Goal: Task Accomplishment & Management: Use online tool/utility

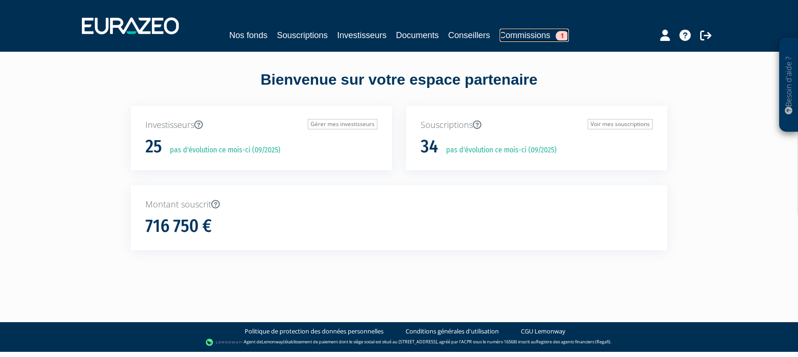
click at [523, 38] on link "Commissions 1" at bounding box center [534, 35] width 69 height 13
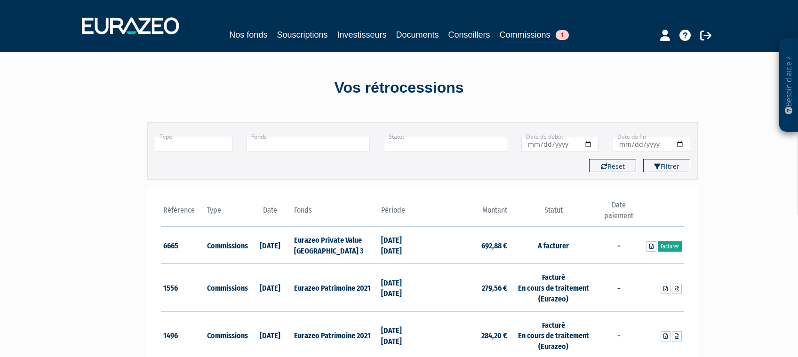
click at [667, 248] on link "Facturer" at bounding box center [670, 246] width 24 height 10
click at [652, 255] on td "Facturer" at bounding box center [662, 245] width 44 height 37
click at [652, 250] on link at bounding box center [652, 246] width 10 height 10
click at [354, 32] on link "Investisseurs" at bounding box center [361, 34] width 49 height 13
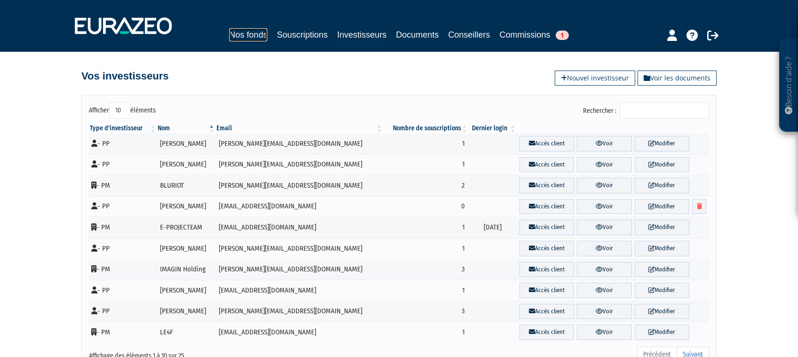
click at [248, 29] on link "Nos fonds" at bounding box center [248, 34] width 38 height 13
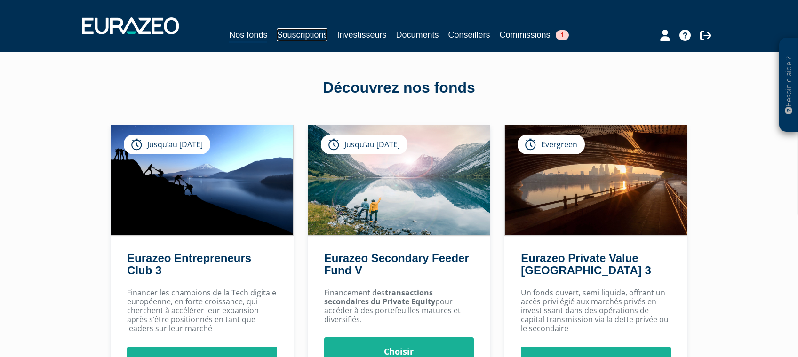
click at [303, 36] on link "Souscriptions" at bounding box center [302, 34] width 51 height 13
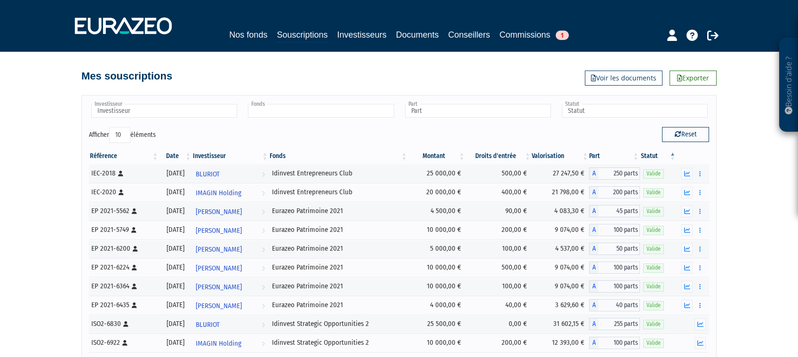
click at [343, 112] on input "text" at bounding box center [321, 111] width 146 height 14
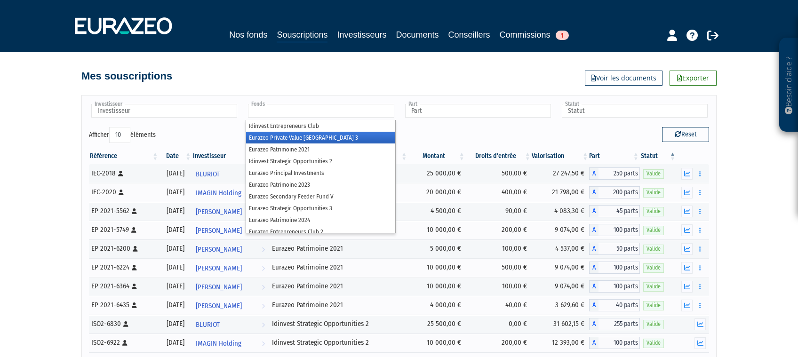
click at [347, 141] on li "Eurazeo Private Value [GEOGRAPHIC_DATA] 3" at bounding box center [320, 138] width 149 height 12
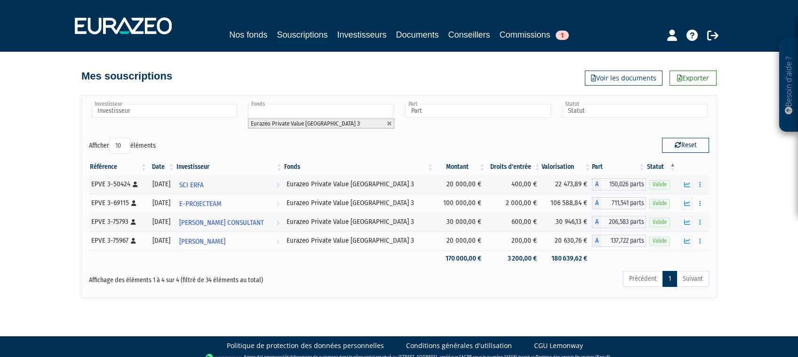
click at [557, 42] on div "Nos fonds Souscriptions Investisseurs Documents Conseillers Commissions 1" at bounding box center [399, 35] width 442 height 15
click at [554, 32] on link "Commissions 1" at bounding box center [534, 34] width 69 height 13
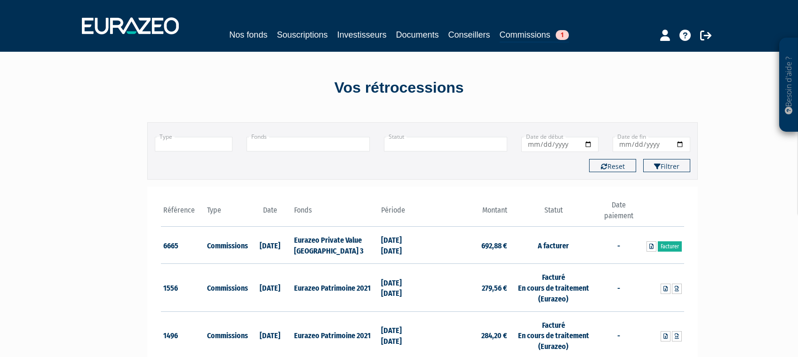
click at [333, 140] on input "text" at bounding box center [308, 144] width 123 height 15
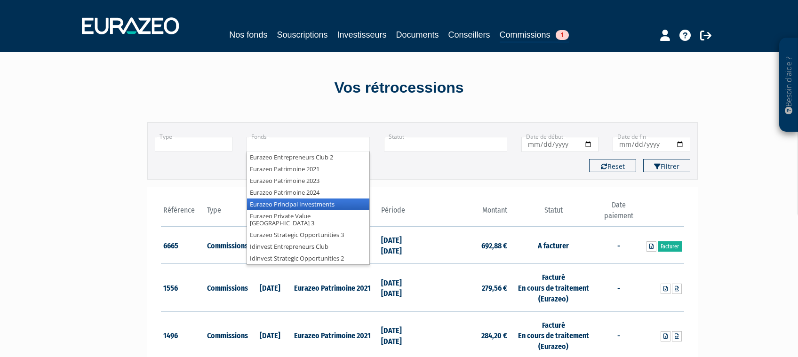
click at [330, 213] on li "Eurazeo Private Value [GEOGRAPHIC_DATA] 3" at bounding box center [308, 219] width 122 height 19
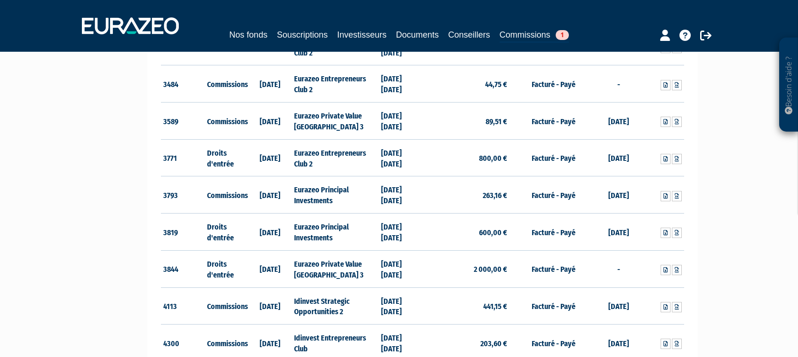
scroll to position [499, 0]
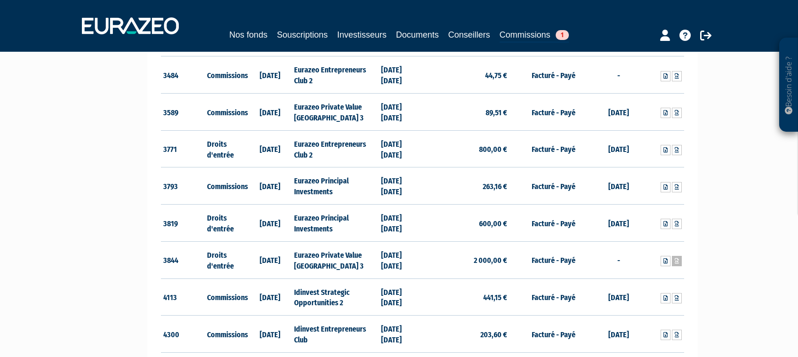
click at [675, 258] on icon at bounding box center [677, 261] width 4 height 6
click at [547, 9] on div "Nos fonds Souscriptions Investisseurs Documents Conseillers Commissions 1" at bounding box center [399, 25] width 649 height 35
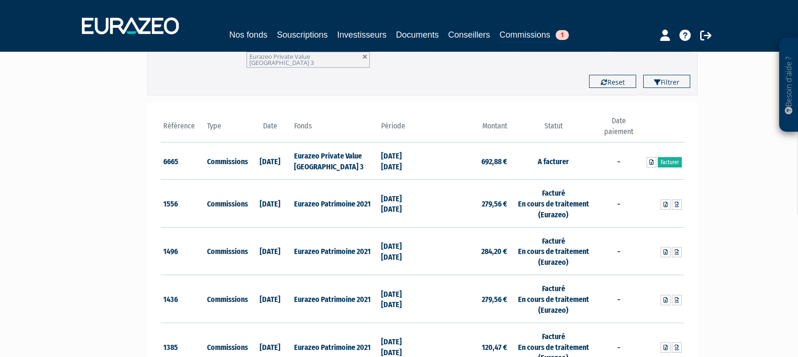
scroll to position [0, 0]
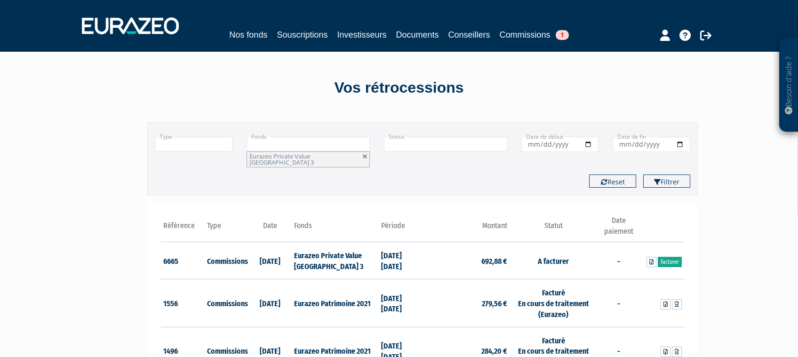
click at [667, 257] on link "Facturer" at bounding box center [670, 262] width 24 height 10
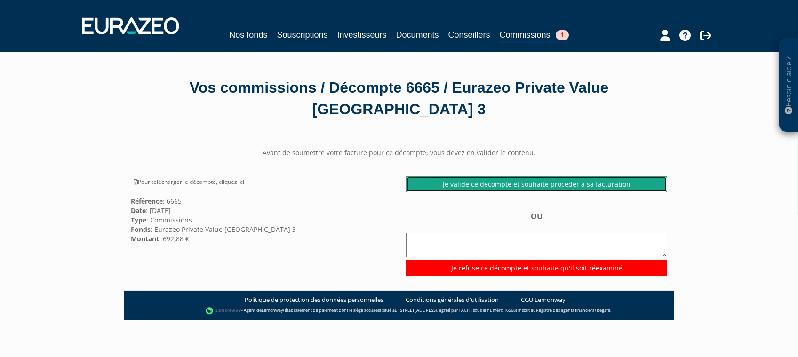
click at [558, 184] on link "Je valide ce décompte et souhaite procéder à sa facturation" at bounding box center [536, 184] width 261 height 16
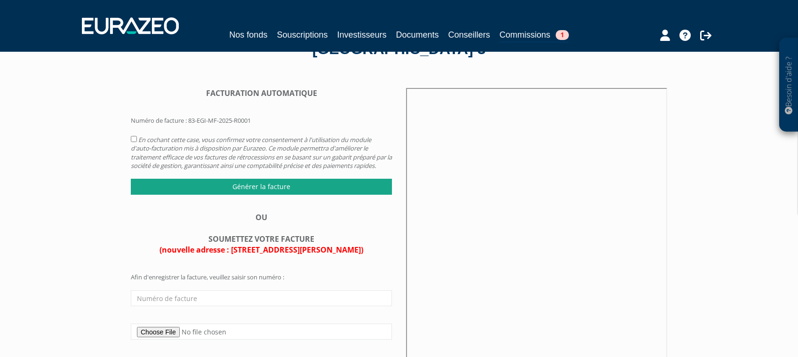
scroll to position [100, 0]
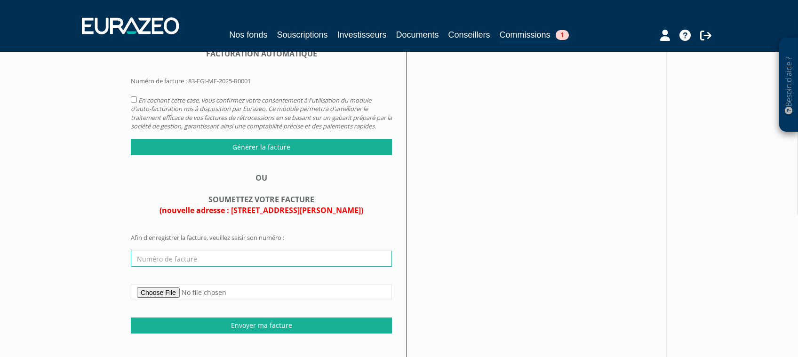
click at [259, 267] on input "text" at bounding box center [261, 259] width 261 height 16
type input "1132"
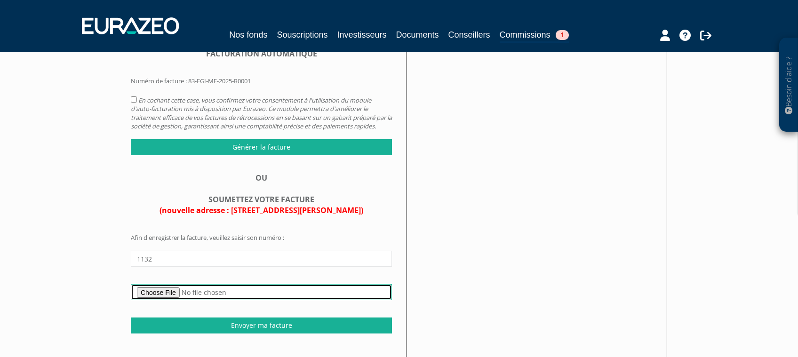
click at [158, 300] on input "file" at bounding box center [261, 292] width 261 height 16
type input "C:\fakepath\F1132 DECOMPTE RETROCESSIONS S1 2025 EPVE3.pdf"
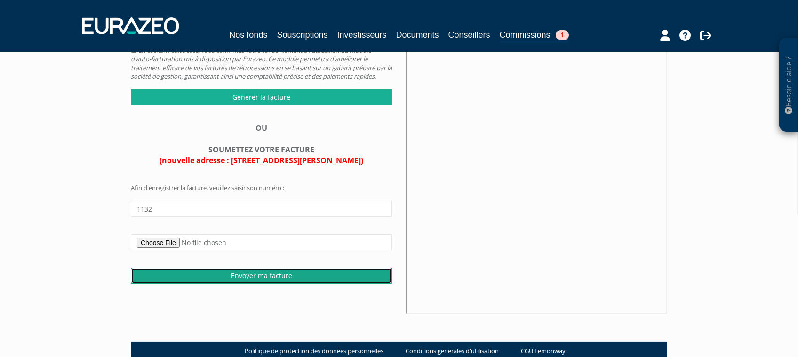
click at [274, 282] on input "Envoyer ma facture" at bounding box center [261, 276] width 261 height 16
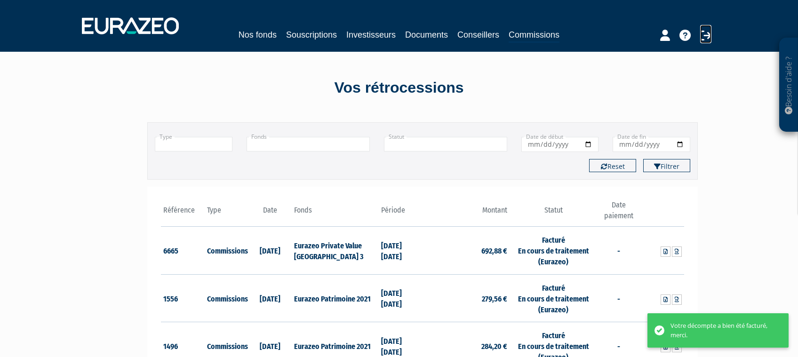
click at [704, 34] on icon at bounding box center [705, 35] width 11 height 11
